Goal: Information Seeking & Learning: Compare options

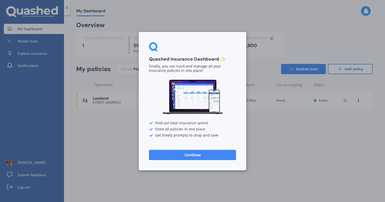
click at [190, 156] on button "Continue" at bounding box center [192, 155] width 87 height 10
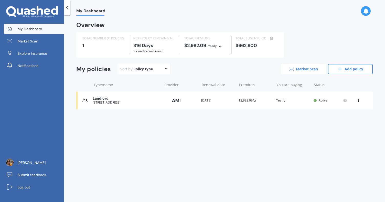
click at [307, 70] on link "Market Scan" at bounding box center [303, 69] width 45 height 10
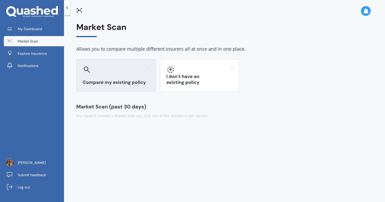
click at [117, 75] on div "Compare my existing policy" at bounding box center [116, 75] width 80 height 33
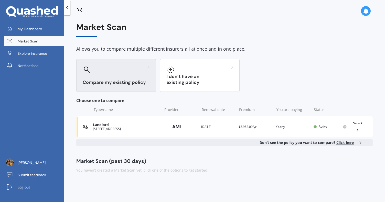
click at [348, 144] on span "Click here" at bounding box center [344, 142] width 17 height 5
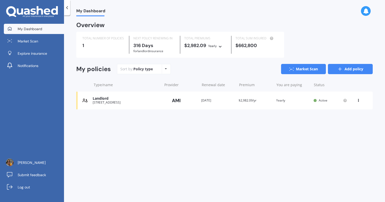
click at [347, 69] on link "Add policy" at bounding box center [350, 69] width 45 height 10
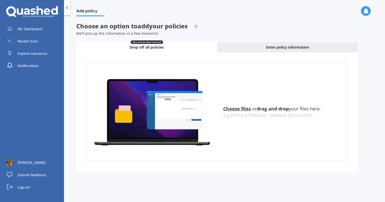
click at [237, 110] on u "Choose files" at bounding box center [237, 109] width 28 height 6
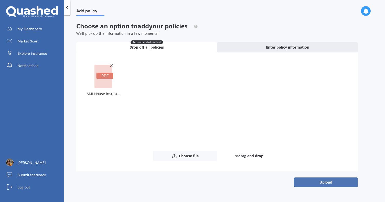
click at [316, 184] on button "Upload" at bounding box center [326, 182] width 64 height 10
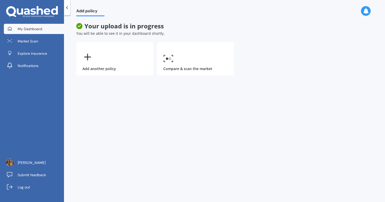
click at [46, 27] on link "My Dashboard" at bounding box center [34, 29] width 60 height 10
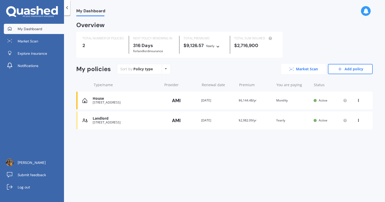
click at [297, 65] on link "Market Scan" at bounding box center [303, 69] width 45 height 10
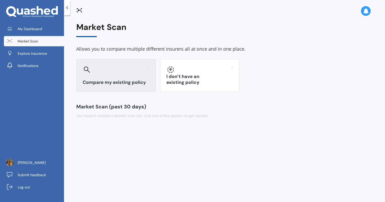
click at [134, 71] on div at bounding box center [116, 69] width 67 height 8
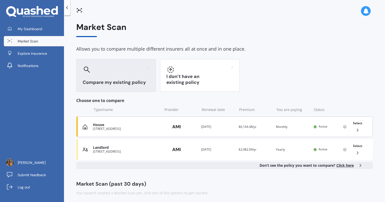
click at [119, 131] on div "House [STREET_ADDRESS] Provider Renewal date [DATE] Premium $6,144.48/yr You ar…" at bounding box center [224, 126] width 296 height 21
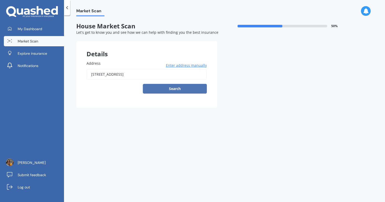
click at [176, 88] on button "Search" at bounding box center [175, 89] width 64 height 10
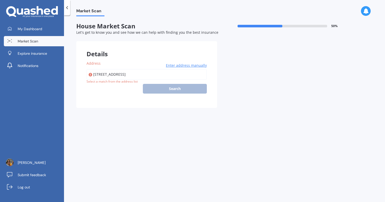
type input "[STREET_ADDRESS]"
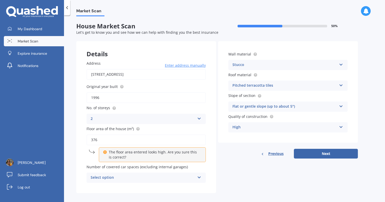
scroll to position [5, 0]
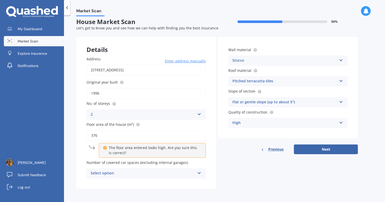
click at [342, 61] on div "Stucco Artificial weatherboard/plank cladding Blockwork Brick veneer Double bri…" at bounding box center [287, 60] width 119 height 10
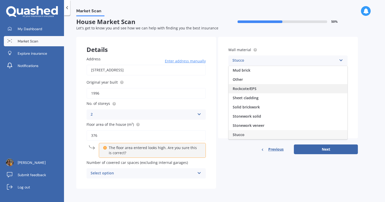
scroll to position [46, 0]
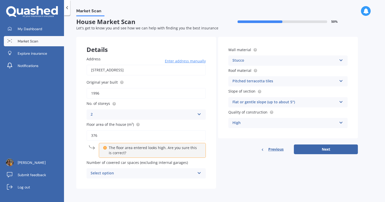
click at [351, 57] on div "Wall material Stucco Artificial weatherboard/plank cladding Blockwork Brick ven…" at bounding box center [288, 88] width 140 height 102
click at [341, 61] on icon at bounding box center [341, 60] width 4 height 4
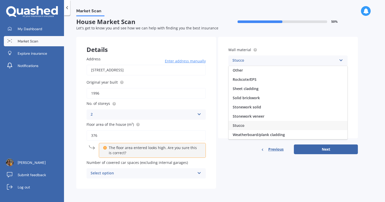
click at [341, 60] on icon at bounding box center [341, 60] width 4 height 4
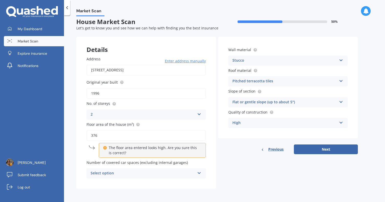
click at [340, 60] on icon at bounding box center [341, 60] width 4 height 4
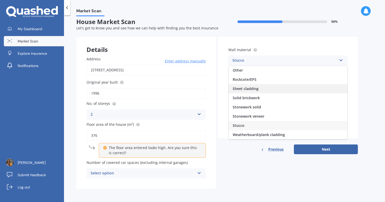
click at [324, 84] on div "Sheet cladding" at bounding box center [287, 88] width 119 height 9
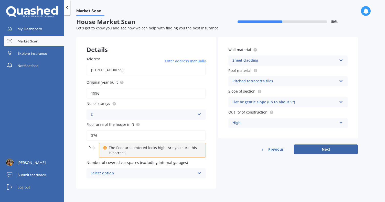
click at [344, 81] on div "Pitched terracotta tiles Flat fibre cement Flat membrane Flat metal covering Pi…" at bounding box center [287, 81] width 119 height 10
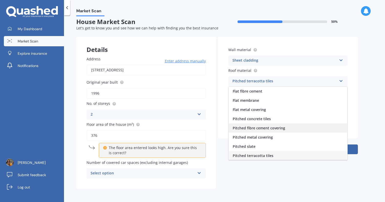
scroll to position [19, 0]
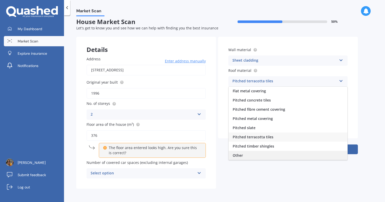
click at [282, 157] on div "Other" at bounding box center [287, 155] width 119 height 9
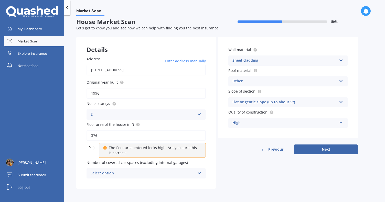
click at [340, 81] on icon at bounding box center [341, 80] width 4 height 4
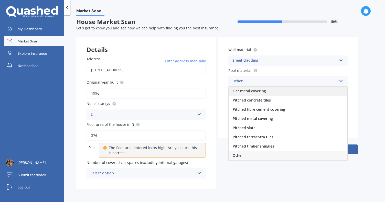
click at [287, 93] on div "Flat metal covering" at bounding box center [287, 90] width 119 height 9
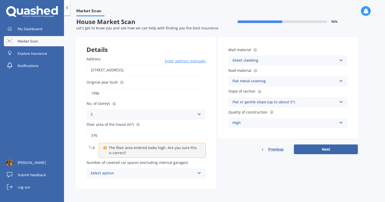
click at [340, 84] on div "Flat metal covering Flat fibre cement Flat membrane Flat metal covering Pitched…" at bounding box center [287, 81] width 119 height 10
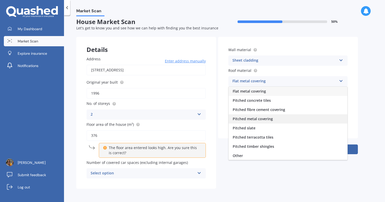
click at [287, 118] on div "Pitched metal covering" at bounding box center [287, 118] width 119 height 9
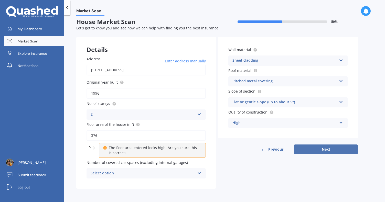
click at [336, 151] on button "Next" at bounding box center [326, 149] width 64 height 10
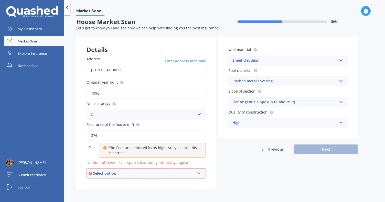
click at [199, 172] on icon at bounding box center [199, 173] width 4 height 4
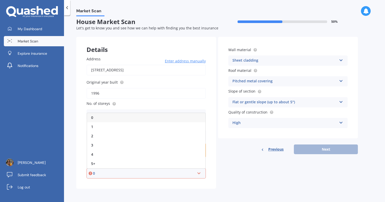
click at [184, 116] on div "0" at bounding box center [146, 117] width 118 height 9
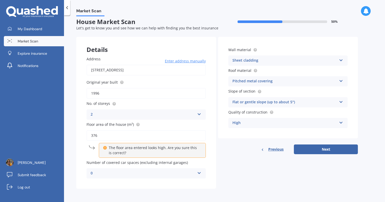
click at [289, 152] on div "Previous Next" at bounding box center [288, 149] width 140 height 10
click at [308, 151] on button "Next" at bounding box center [326, 149] width 64 height 10
select select "22"
select select "04"
select select "1978"
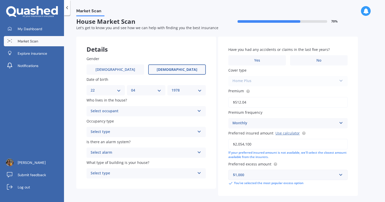
scroll to position [0, 0]
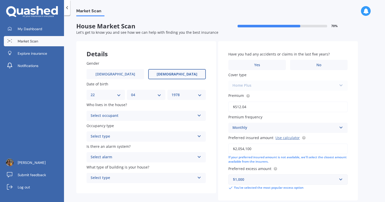
click at [149, 52] on div "Details" at bounding box center [146, 48] width 140 height 15
click at [174, 117] on div "Select occupant" at bounding box center [143, 116] width 104 height 6
click at [169, 126] on div "Owner" at bounding box center [146, 125] width 119 height 9
click at [197, 140] on div "Select type Permanent Holiday (without tenancy)" at bounding box center [145, 136] width 119 height 10
click at [191, 146] on div "Permanent" at bounding box center [146, 146] width 119 height 9
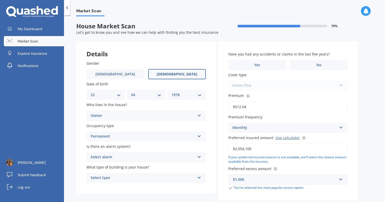
click at [199, 158] on icon at bounding box center [199, 156] width 4 height 4
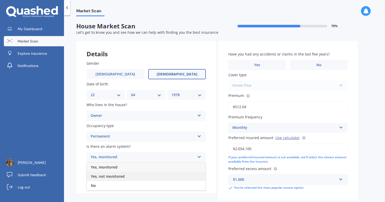
click at [183, 177] on div "Yes, not monitored" at bounding box center [146, 176] width 119 height 9
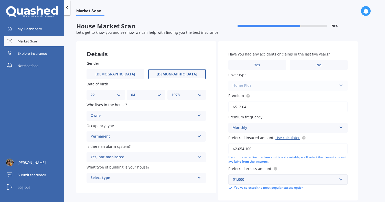
scroll to position [28, 0]
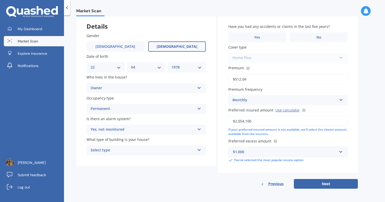
click at [200, 130] on icon at bounding box center [199, 129] width 4 height 4
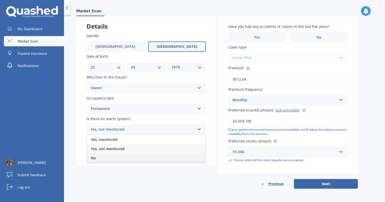
click at [184, 159] on div "No" at bounding box center [146, 157] width 119 height 9
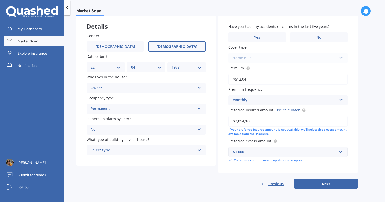
click at [198, 150] on icon at bounding box center [199, 149] width 4 height 4
click at [187, 159] on div "Freestanding" at bounding box center [146, 160] width 119 height 9
click at [268, 39] on label "Yes" at bounding box center [257, 37] width 58 height 10
click at [0, 0] on input "Yes" at bounding box center [0, 0] width 0 height 0
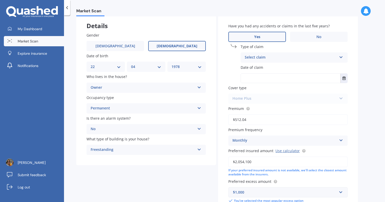
click at [300, 56] on div "Select claim" at bounding box center [290, 57] width 92 height 6
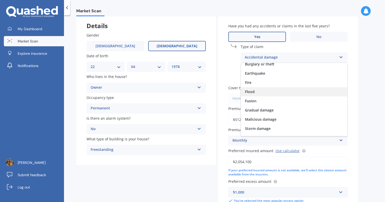
scroll to position [37, 0]
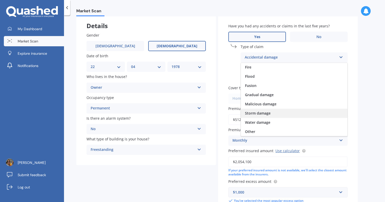
click at [266, 115] on span "Storm damage" at bounding box center [258, 113] width 26 height 5
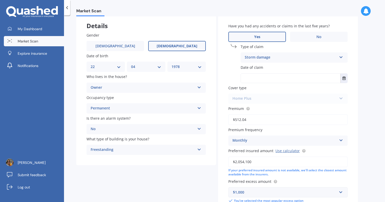
click at [330, 77] on input "text" at bounding box center [290, 78] width 99 height 9
type input "[DATE]"
click at [346, 89] on div "Cover type Home Plus Premier House Market Value House Home Plus" at bounding box center [287, 94] width 119 height 19
click at [342, 99] on div "Home Plus Premier House Market Value House Home Plus" at bounding box center [287, 99] width 119 height 10
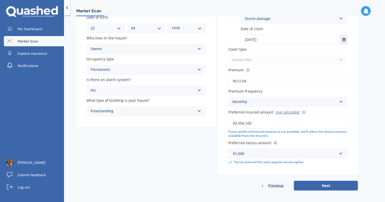
scroll to position [69, 0]
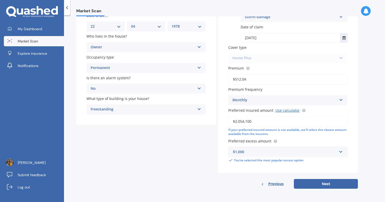
click at [287, 110] on link "Use calculator" at bounding box center [287, 110] width 24 height 5
click at [258, 121] on input "$2,054,100" at bounding box center [287, 121] width 119 height 11
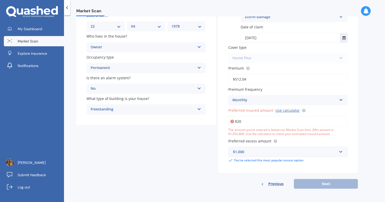
type input "$2"
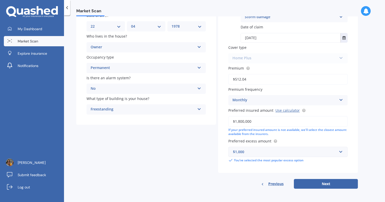
type input "$1,800,000"
click at [341, 154] on input "text" at bounding box center [286, 152] width 115 height 10
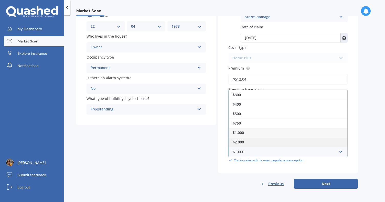
click at [321, 143] on div "$2,000" at bounding box center [287, 141] width 119 height 9
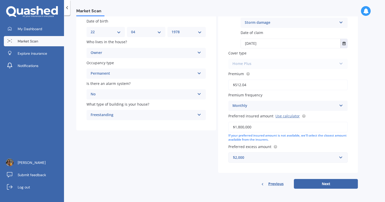
scroll to position [63, 0]
click at [341, 159] on input "text" at bounding box center [286, 158] width 115 height 10
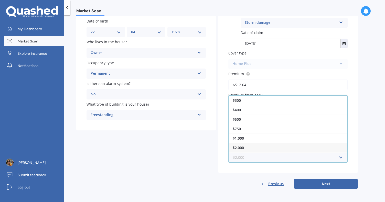
click at [341, 159] on input "text" at bounding box center [286, 158] width 115 height 10
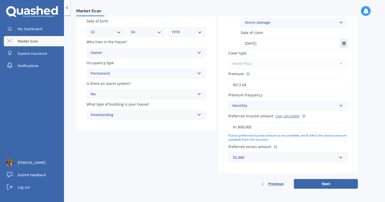
click at [355, 159] on div "Have you had any accidents or claims in the last five years? Yes No Type of cla…" at bounding box center [288, 75] width 140 height 195
click at [336, 185] on button "Next" at bounding box center [326, 184] width 64 height 10
select select "22"
select select "04"
select select "1978"
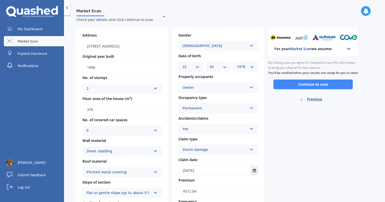
scroll to position [12, 0]
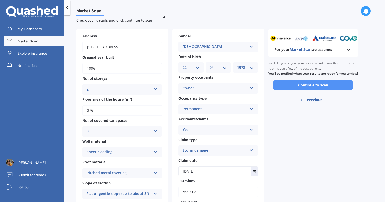
click at [339, 89] on button "Continue to scan" at bounding box center [312, 85] width 79 height 10
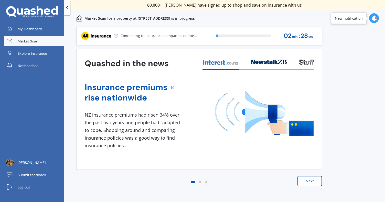
scroll to position [0, 0]
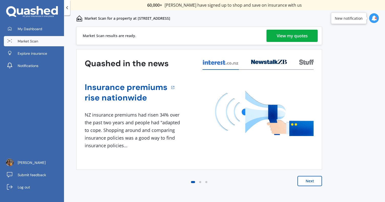
click at [301, 36] on div "View my quotes" at bounding box center [291, 36] width 31 height 12
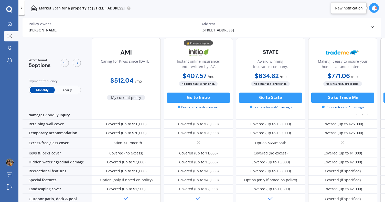
scroll to position [66, 0]
click at [286, 43] on div "Award winning insurance company. $634.62 / mo $7,615.27 / yr $634.62 / mo No ex…" at bounding box center [270, 76] width 69 height 76
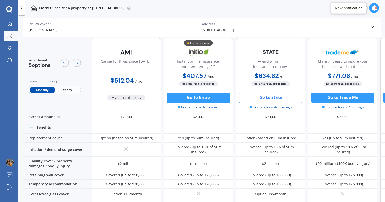
scroll to position [0, 0]
